Goal: Task Accomplishment & Management: Manage account settings

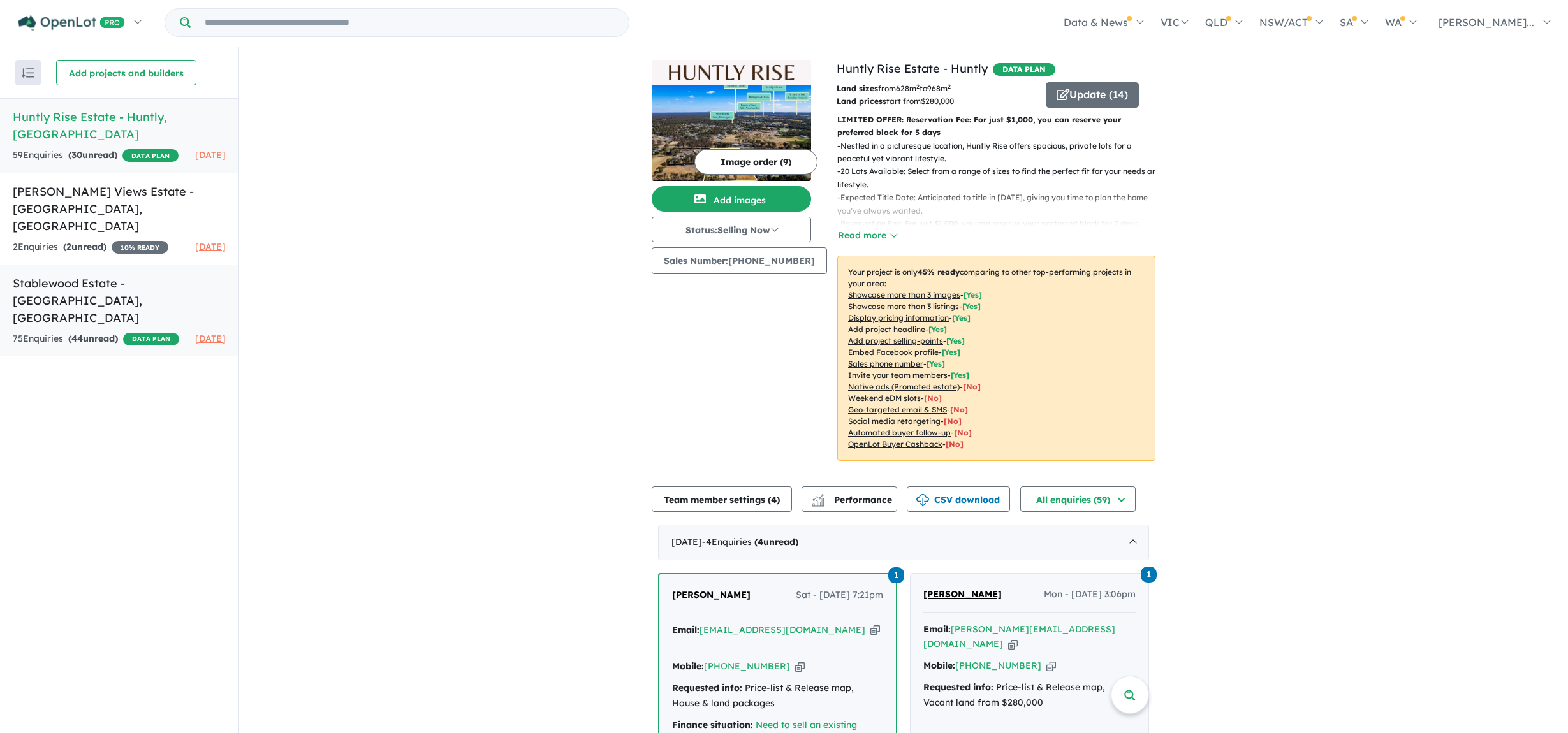
click at [105, 332] on div "75 Enquir ies ( 44 unread) DATA PLAN" at bounding box center [96, 339] width 166 height 15
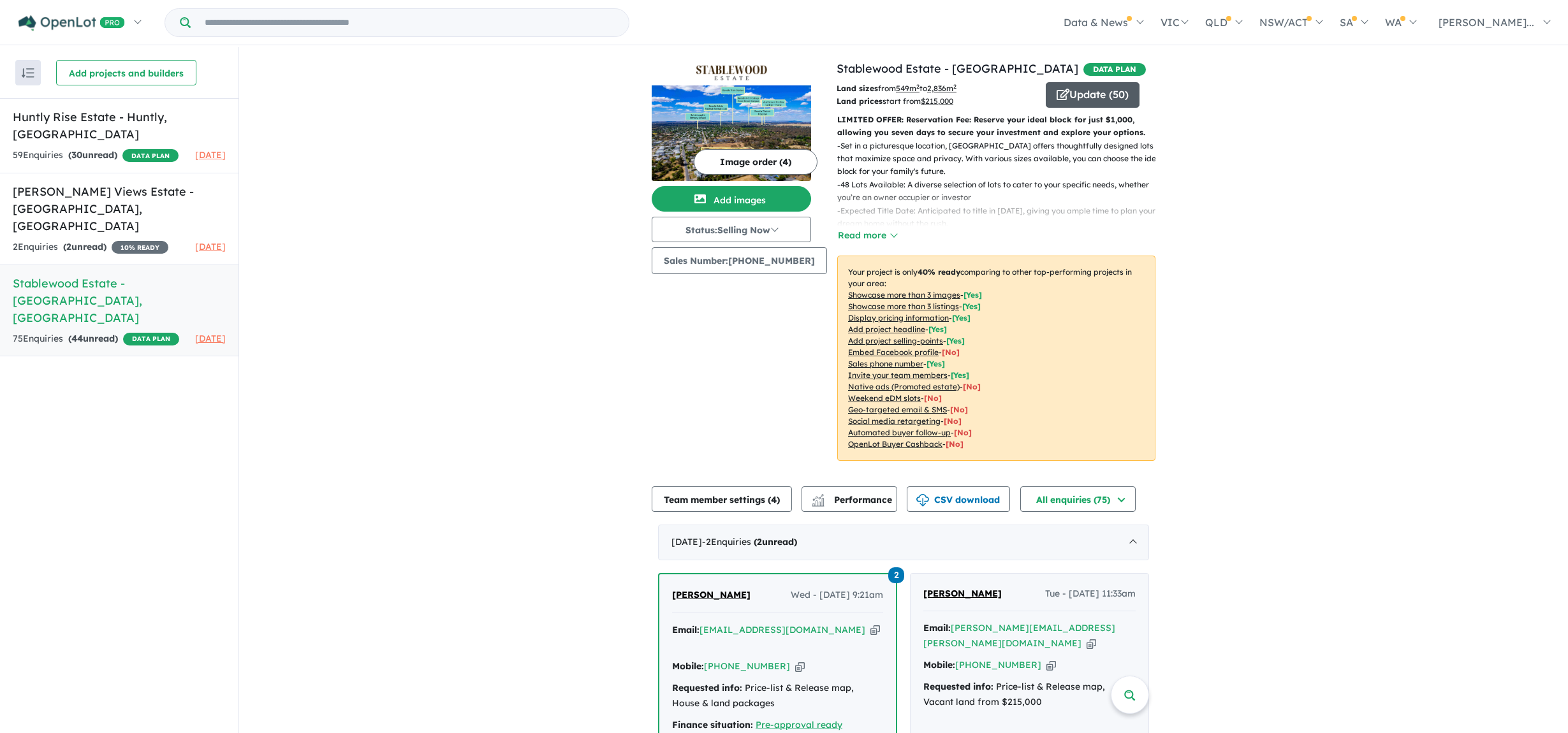
click at [1090, 96] on button "Update ( 50 )" at bounding box center [1092, 95] width 94 height 26
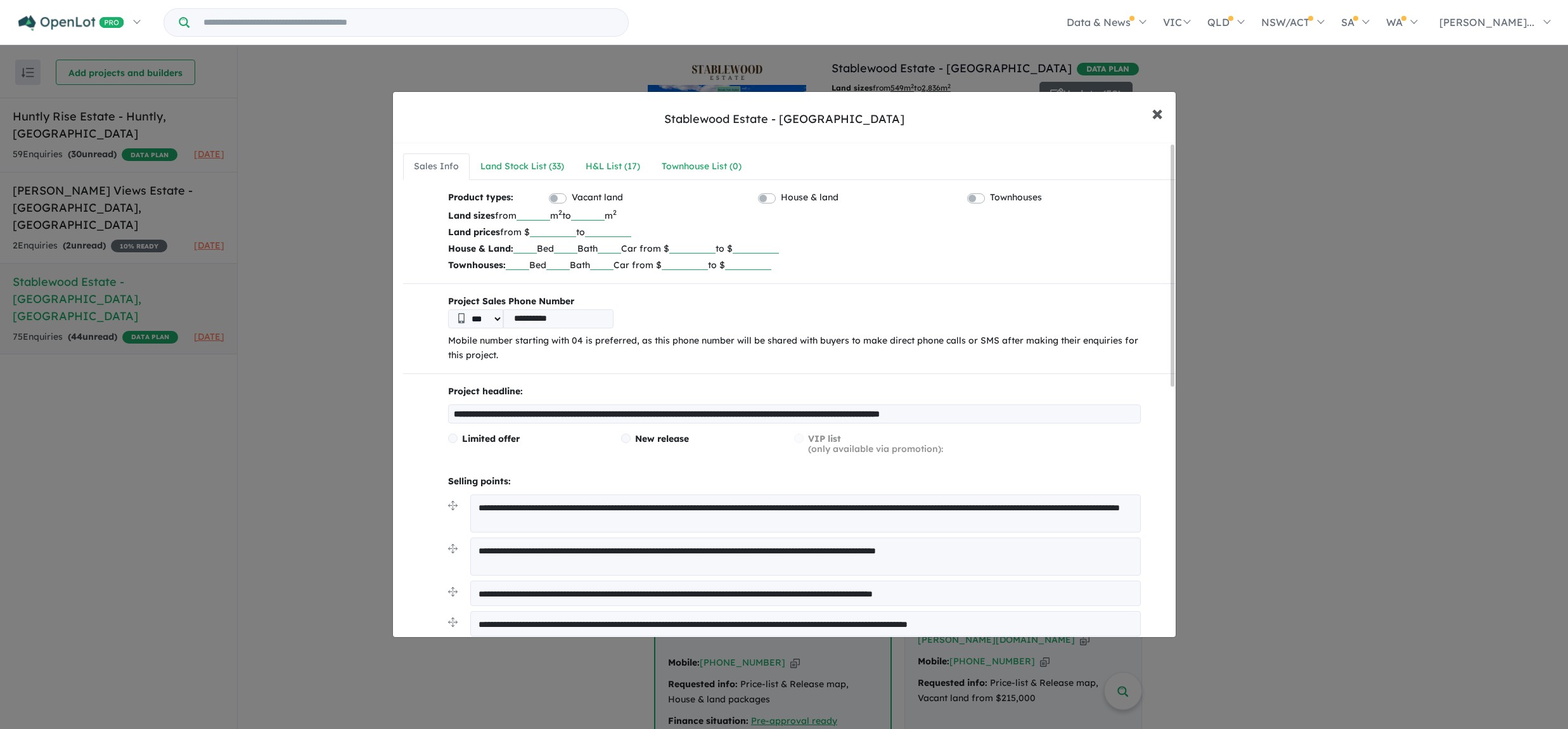
click at [1154, 111] on span "×" at bounding box center [1157, 113] width 12 height 27
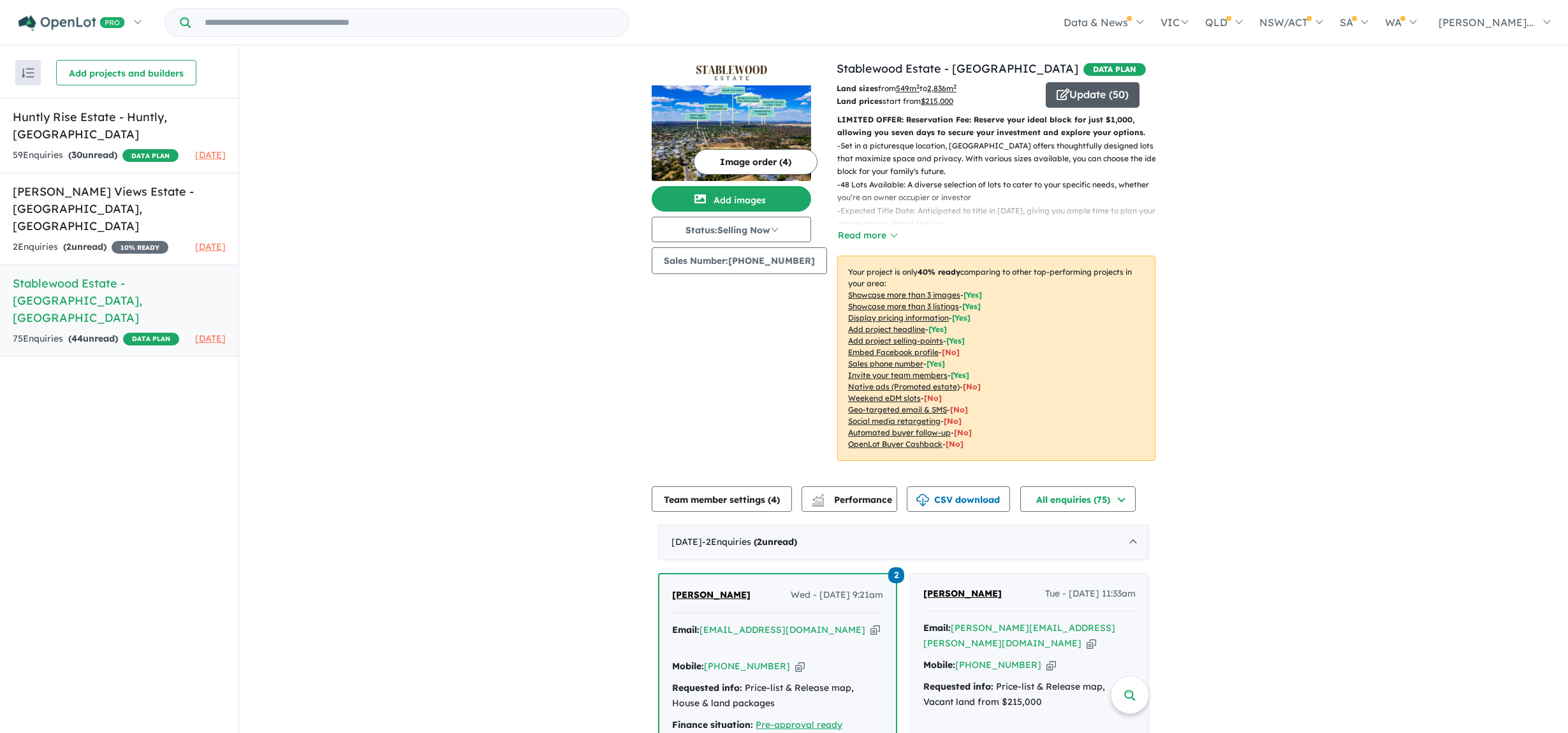
click at [1069, 100] on button "Update ( 50 )" at bounding box center [1092, 95] width 94 height 26
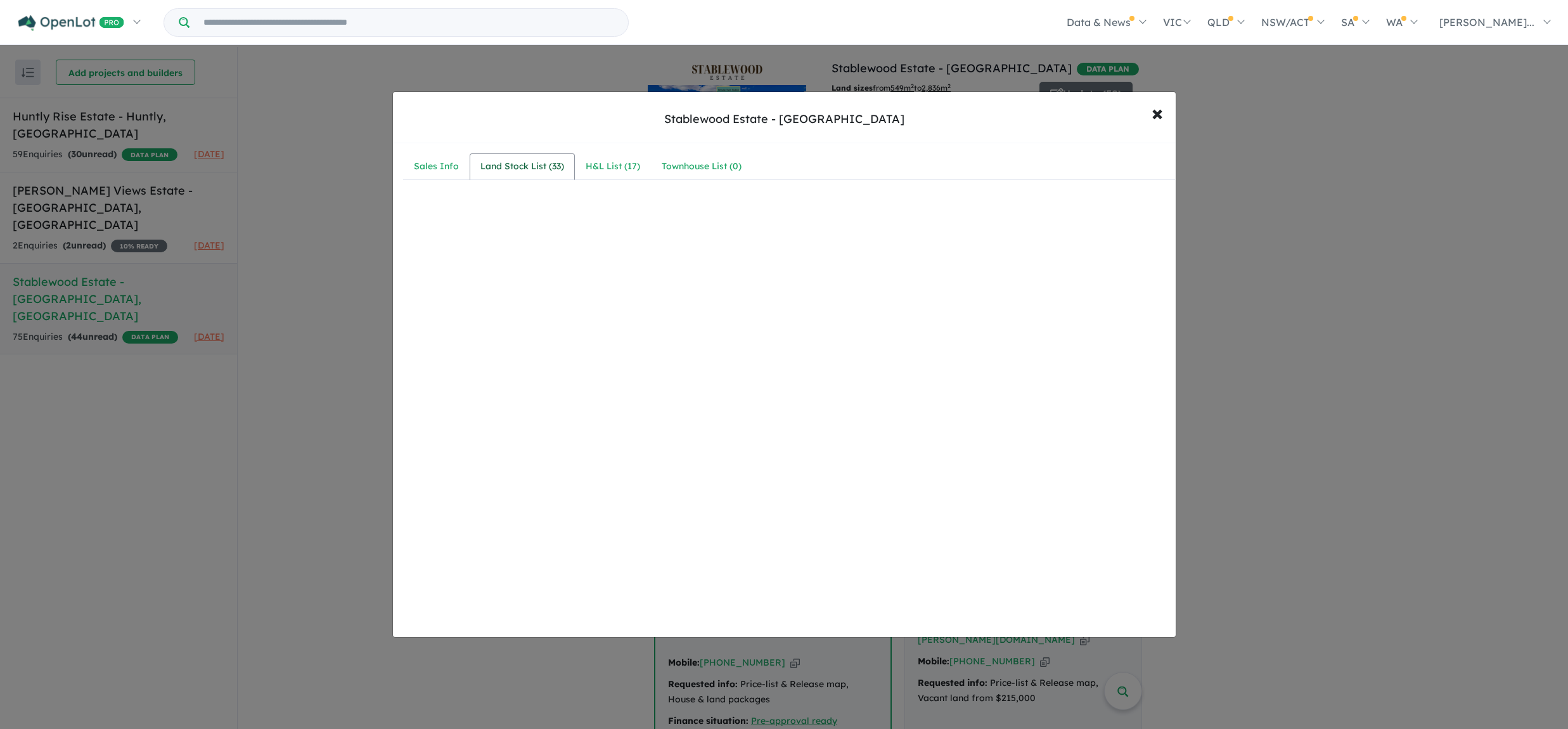
click at [520, 169] on div "Land Stock List ( 33 )" at bounding box center [522, 167] width 84 height 15
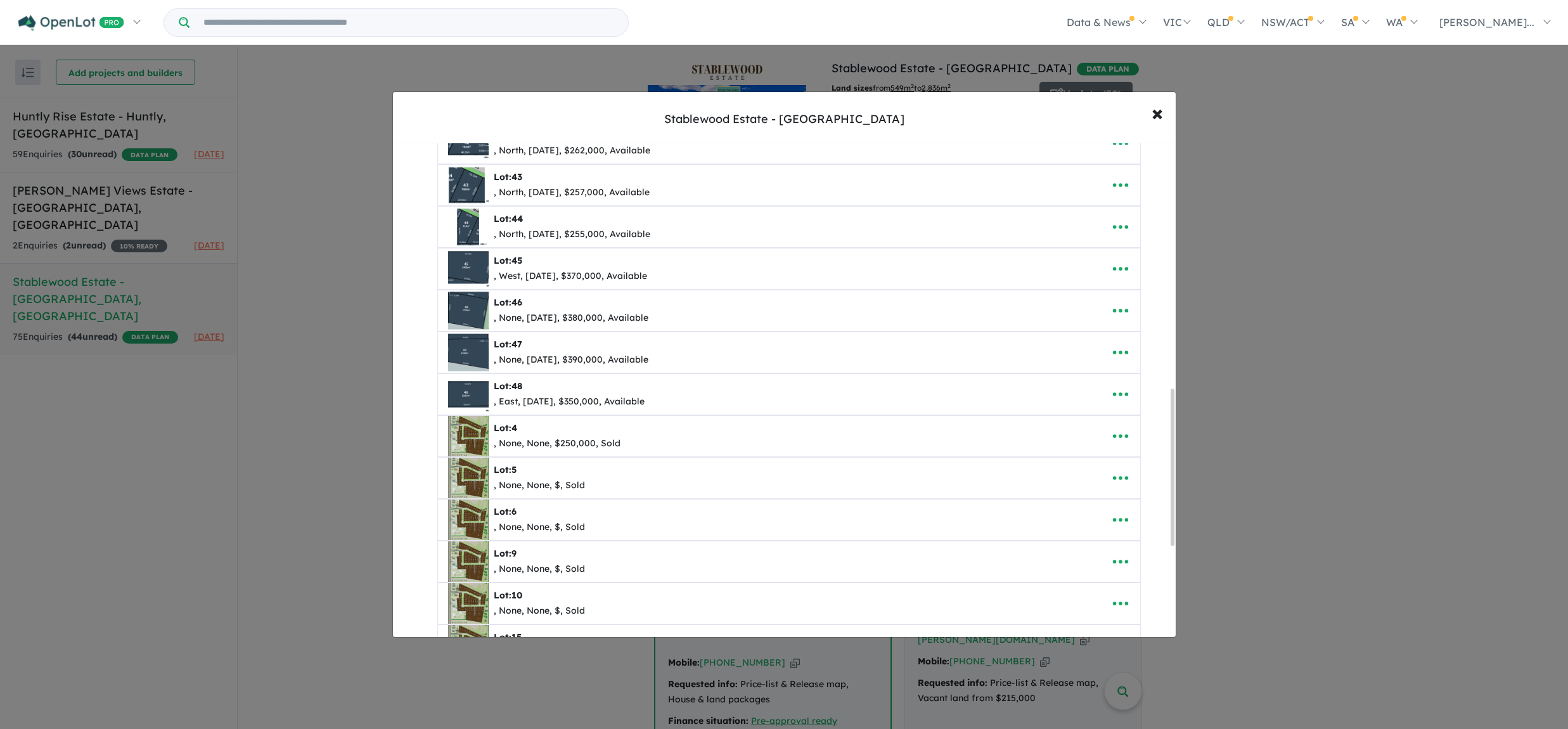
scroll to position [783, 0]
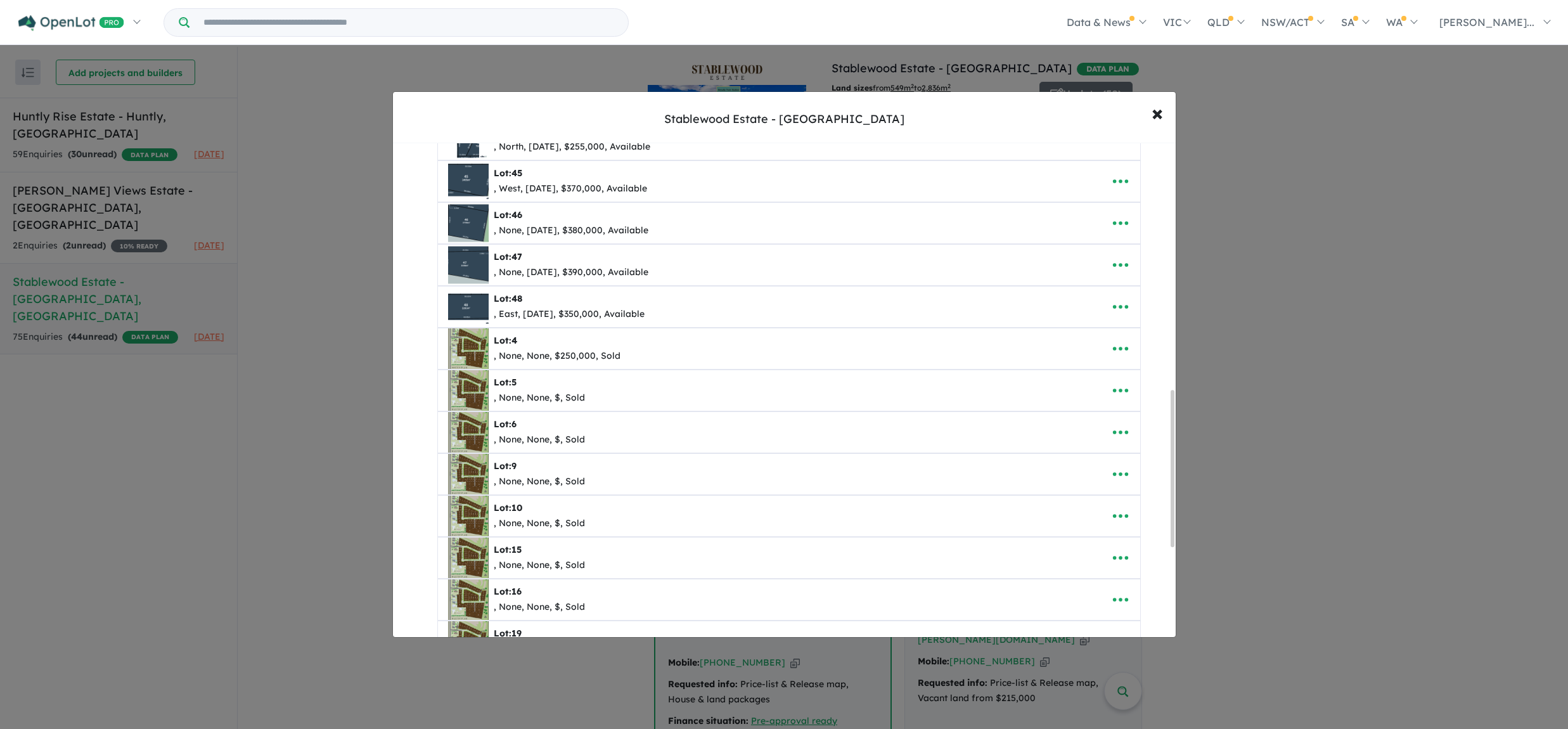
click at [74, 202] on div "**********" at bounding box center [784, 364] width 1568 height 729
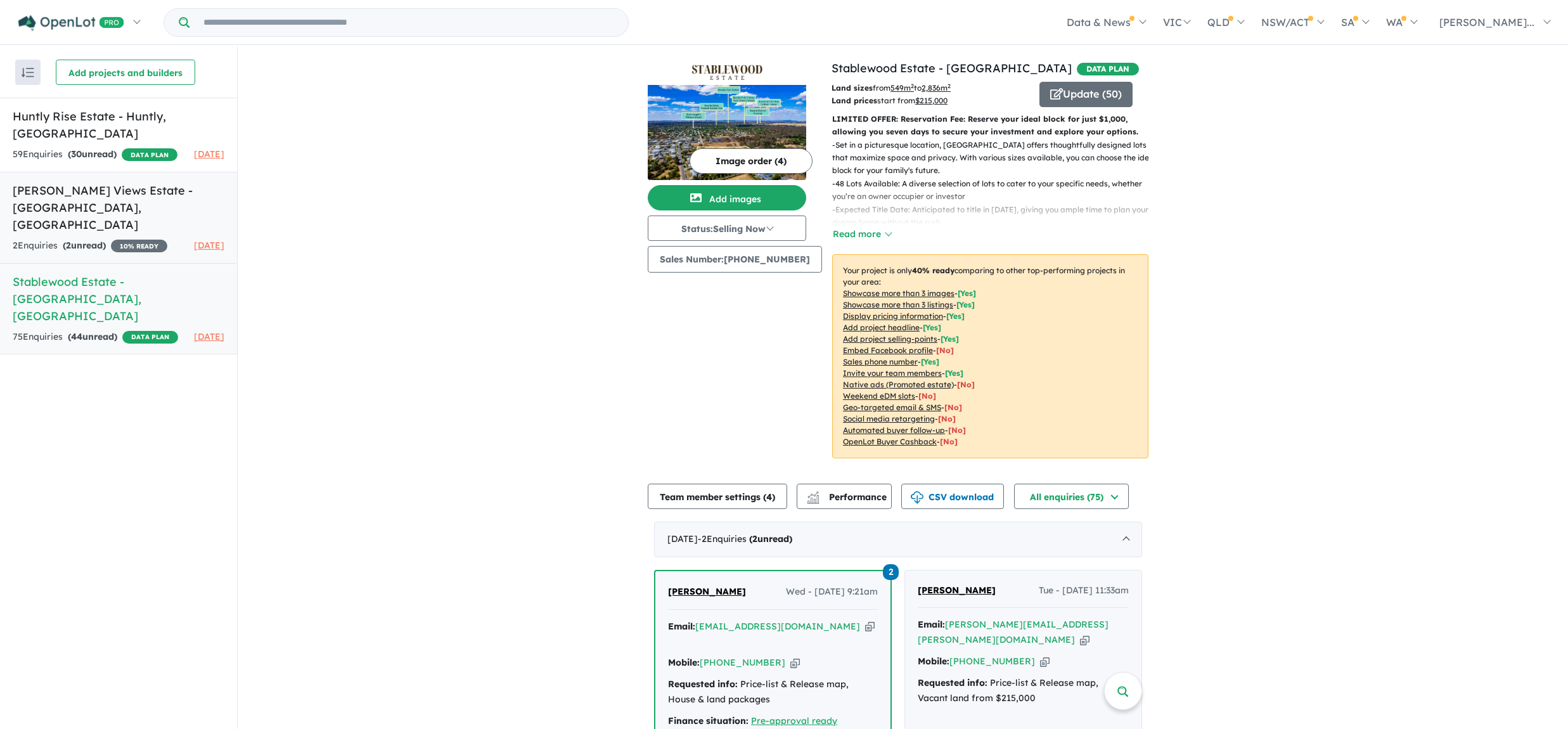
scroll to position [0, 0]
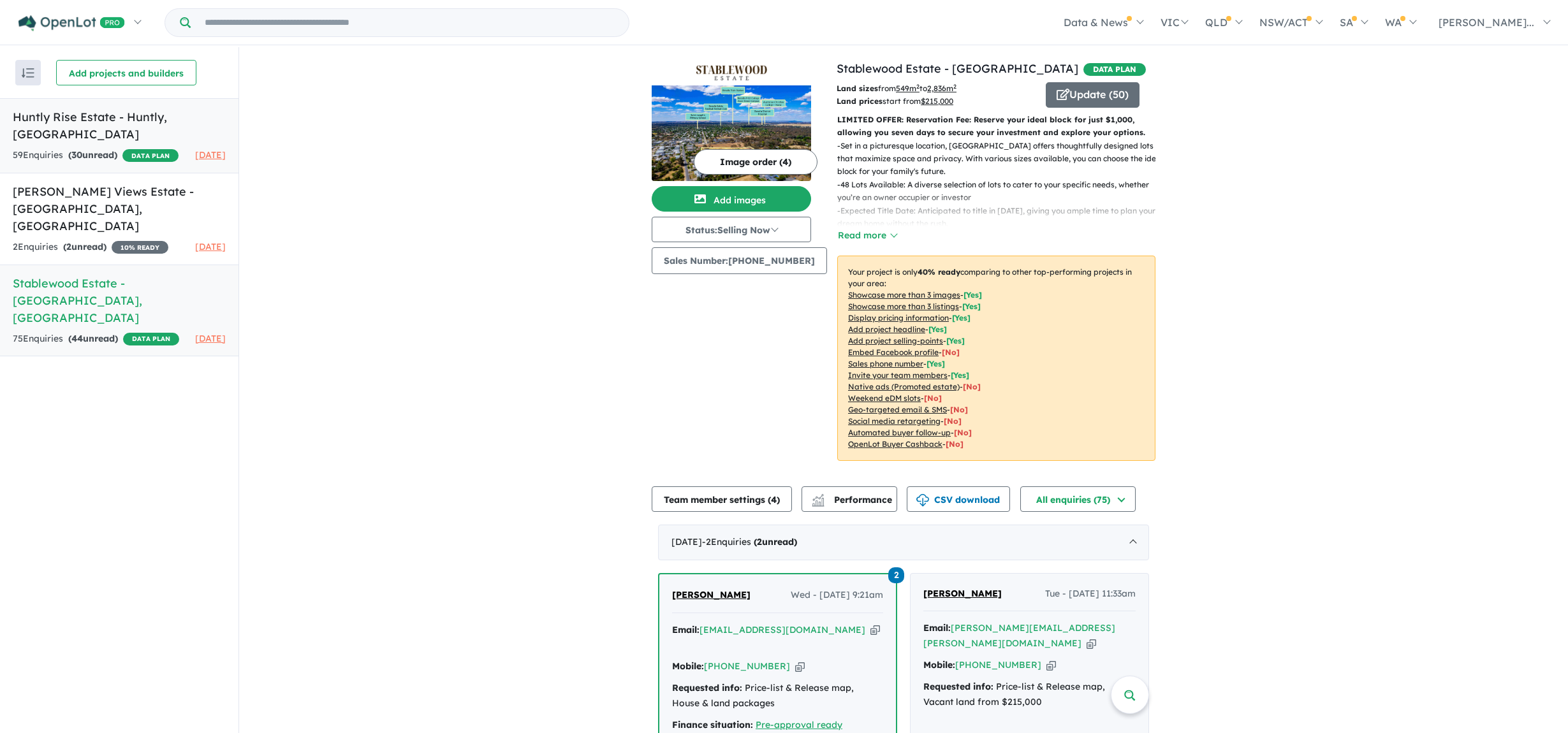
click at [162, 111] on h5 "Huntly Rise Estate - [GEOGRAPHIC_DATA] , [GEOGRAPHIC_DATA]" at bounding box center [118, 126] width 213 height 35
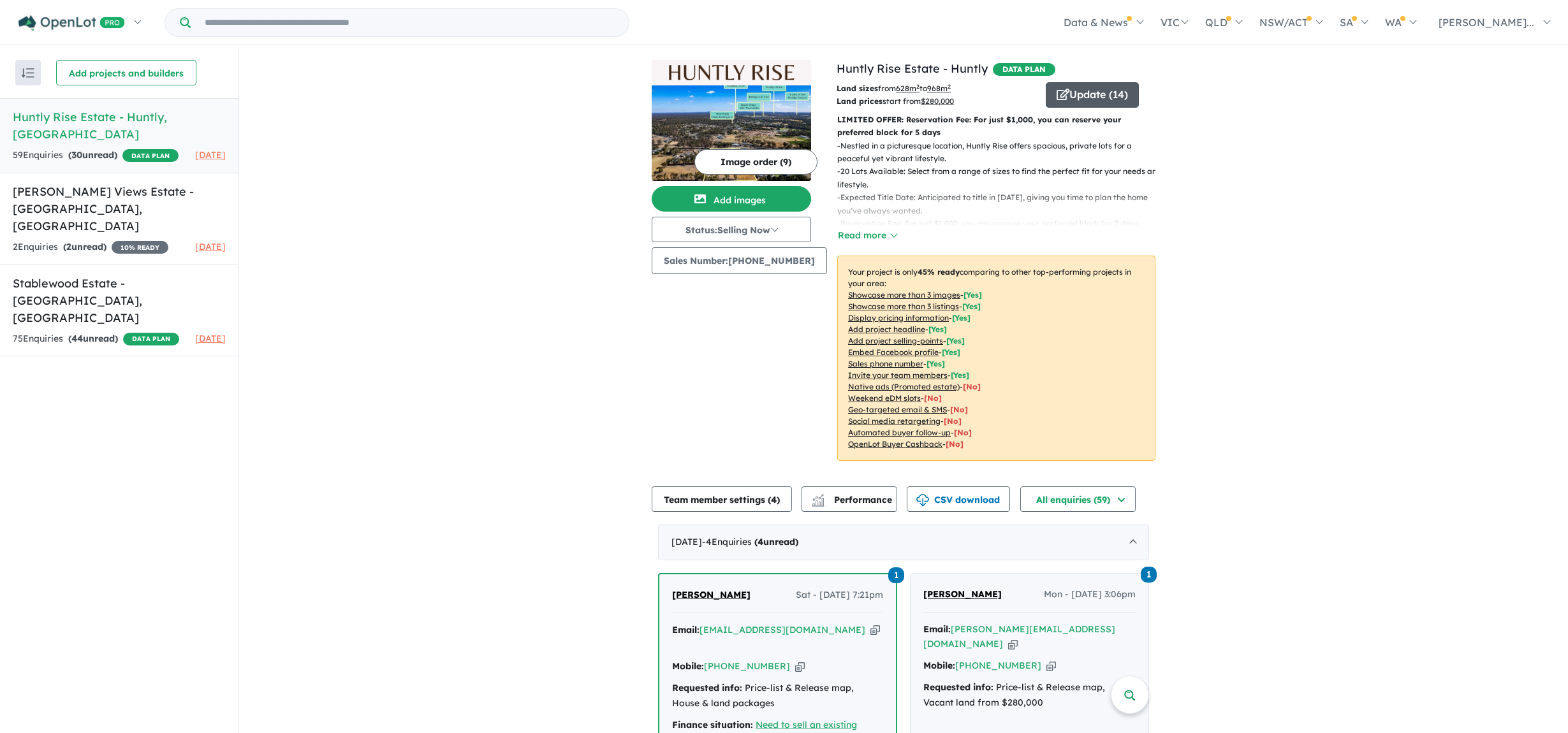
click at [1094, 93] on button "Update ( 14 )" at bounding box center [1092, 95] width 93 height 26
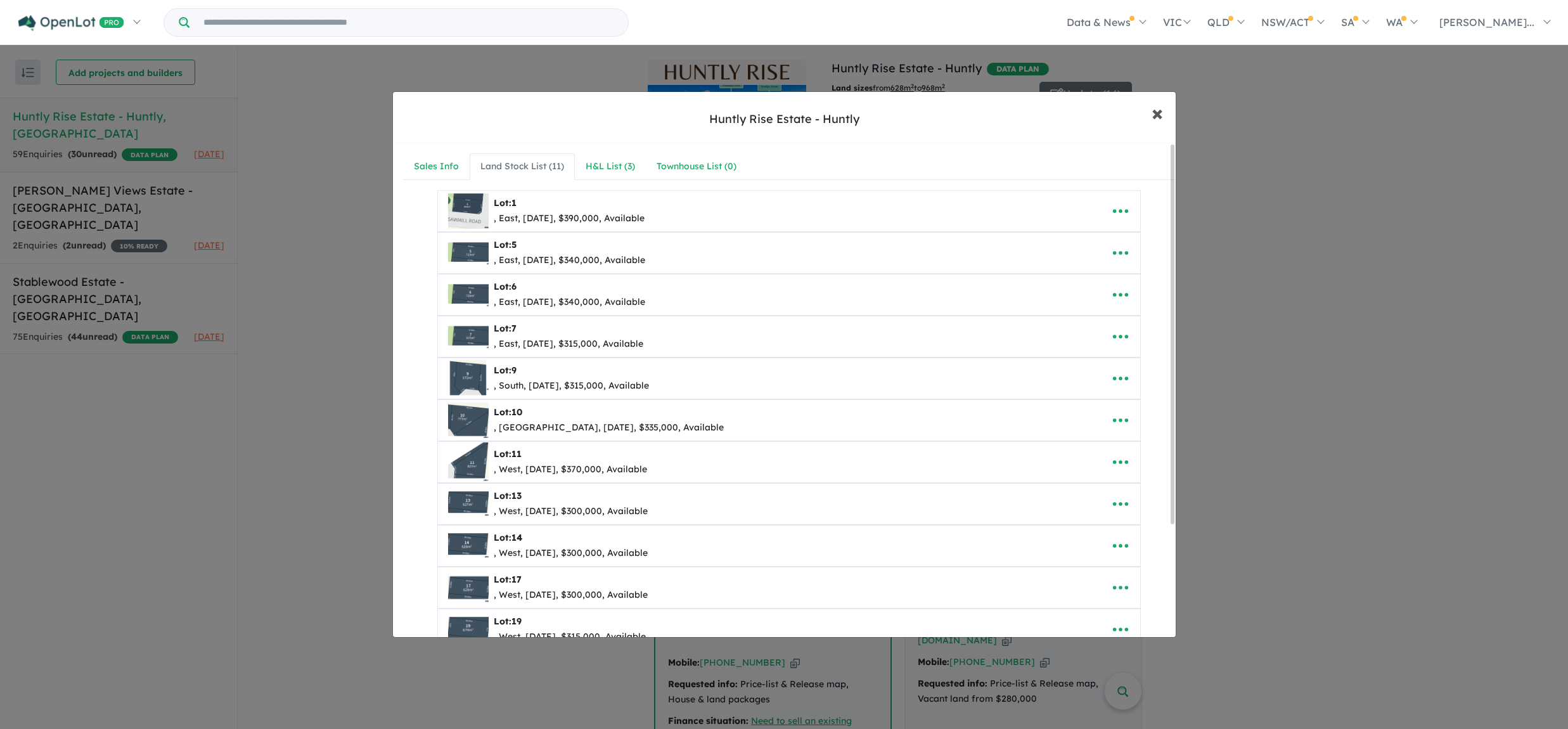
click at [1148, 111] on button "× Close" at bounding box center [1157, 113] width 37 height 34
